Goal: Register for event/course

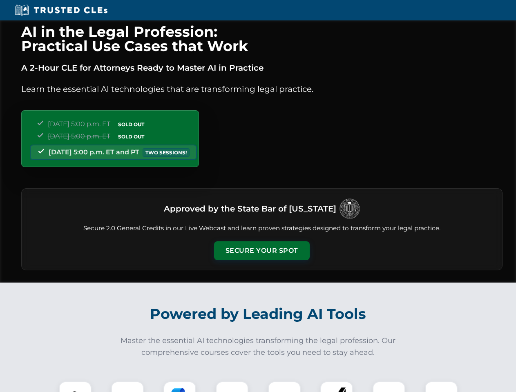
click at [261, 251] on button "Secure Your Spot" at bounding box center [262, 250] width 96 height 19
click at [75, 387] on img at bounding box center [75, 398] width 24 height 24
click at [127, 387] on div at bounding box center [127, 397] width 33 height 33
click at [180, 387] on div at bounding box center [179, 397] width 33 height 33
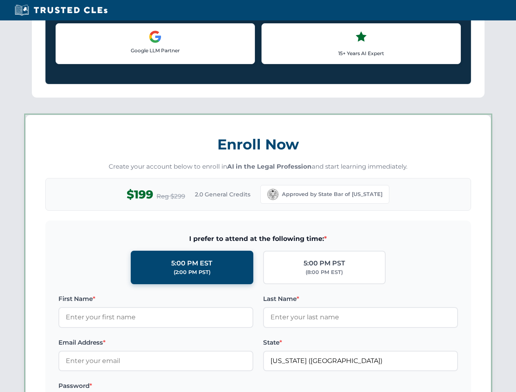
click at [284, 387] on div "AI in the Legal Profession: Practical Use Cases that Work A 2-Hour CLE for Atto…" at bounding box center [258, 383] width 516 height 1910
